Goal: Task Accomplishment & Management: Use online tool/utility

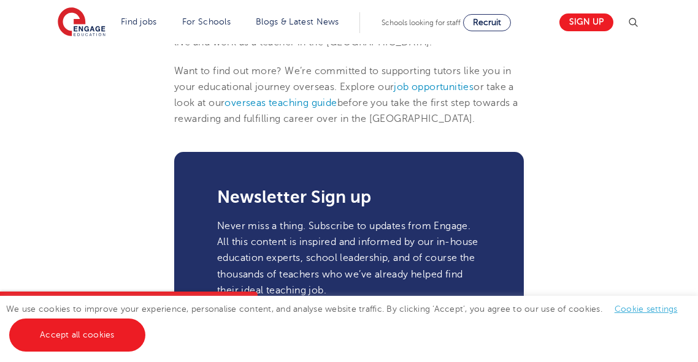
scroll to position [1881, 0]
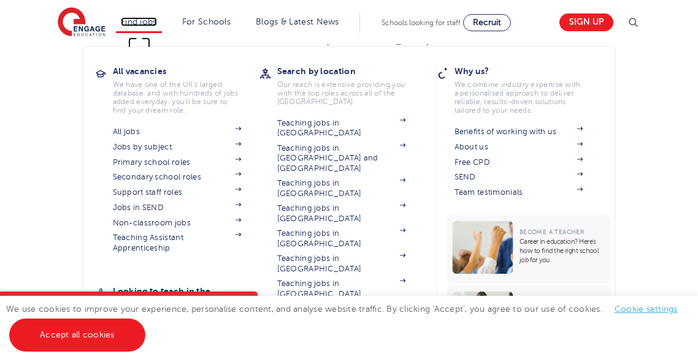
click at [140, 23] on link "Find jobs" at bounding box center [139, 21] width 36 height 9
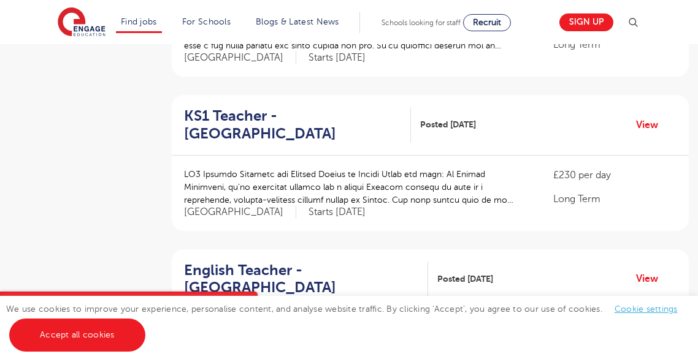
scroll to position [841, 0]
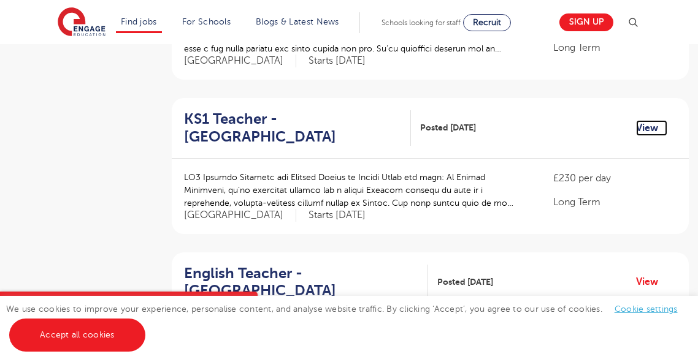
click at [651, 133] on link "View" at bounding box center [651, 128] width 31 height 16
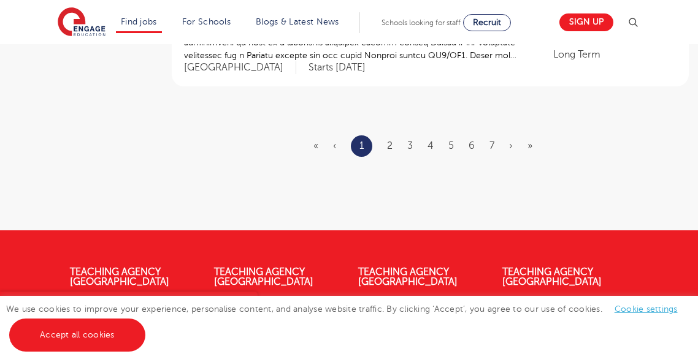
scroll to position [1604, 0]
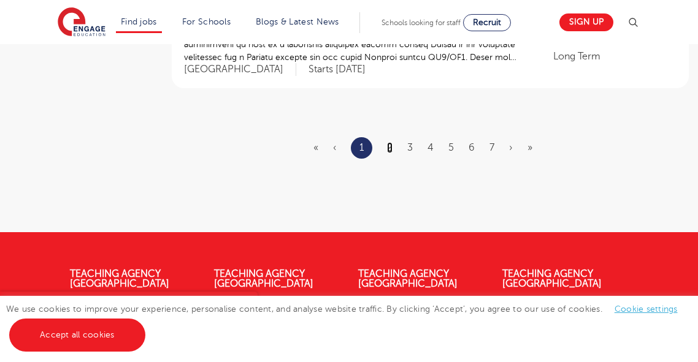
click at [387, 148] on link "2" at bounding box center [390, 147] width 6 height 11
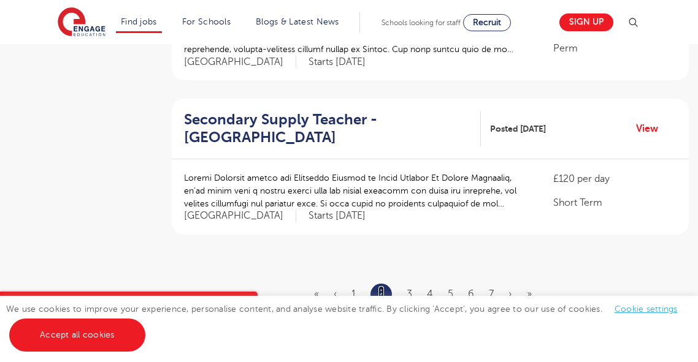
scroll to position [1458, 0]
click at [411, 288] on link "3" at bounding box center [409, 293] width 6 height 11
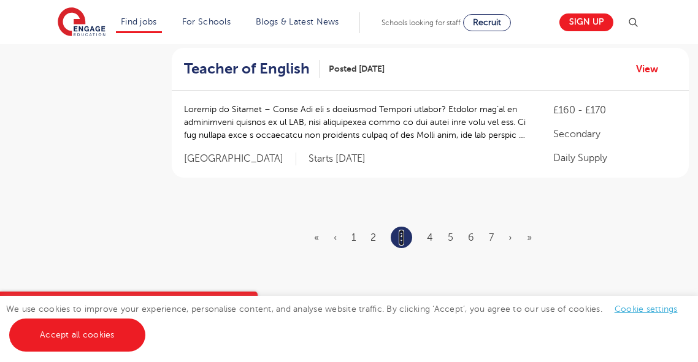
scroll to position [1540, 0]
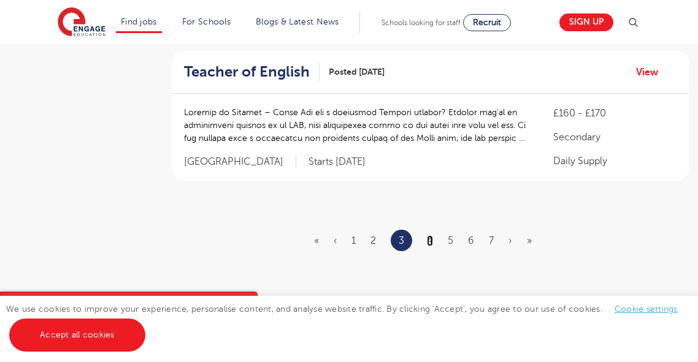
click at [430, 235] on link "4" at bounding box center [430, 240] width 6 height 11
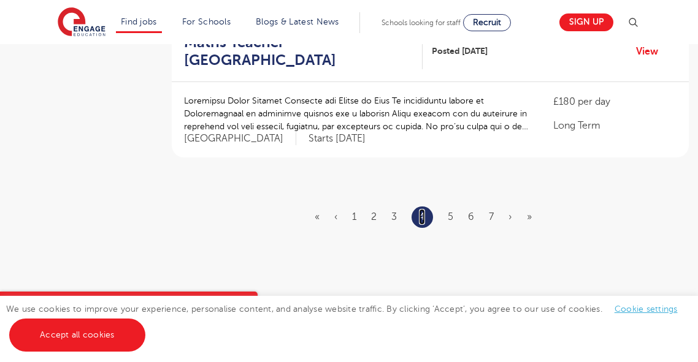
scroll to position [0, 0]
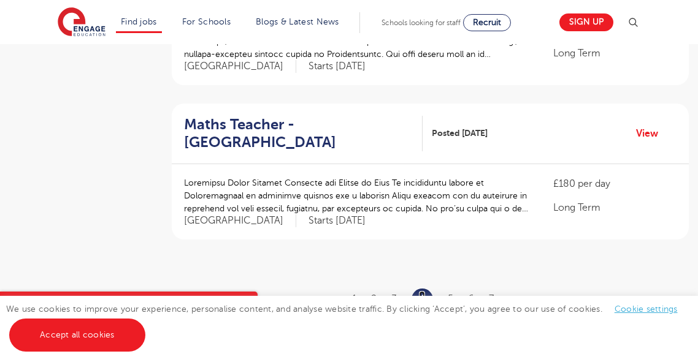
scroll to position [1478, 0]
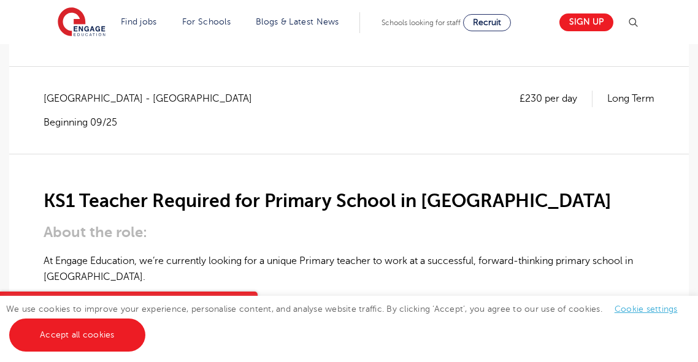
scroll to position [202, 0]
